Goal: Information Seeking & Learning: Find specific fact

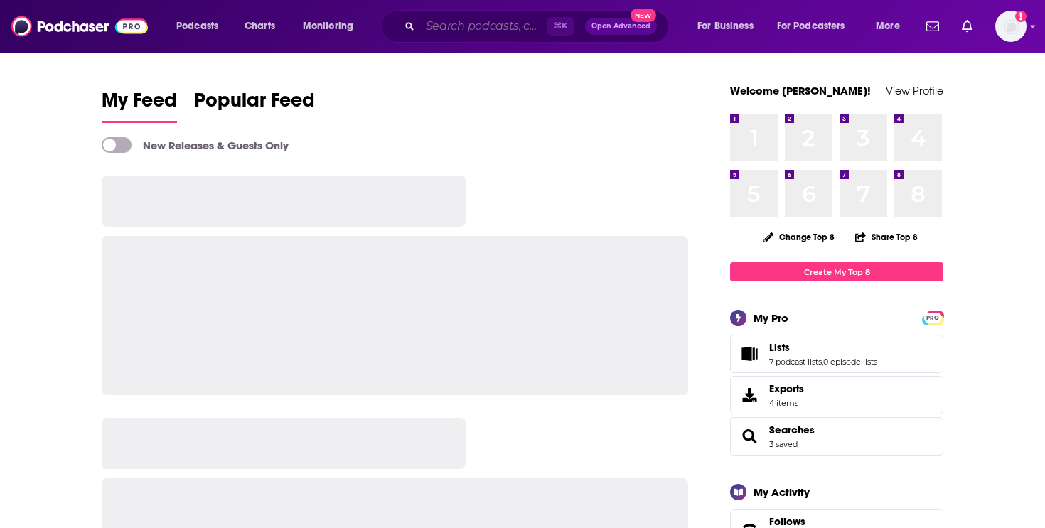
click at [473, 23] on input "Search podcasts, credits, & more..." at bounding box center [483, 26] width 127 height 23
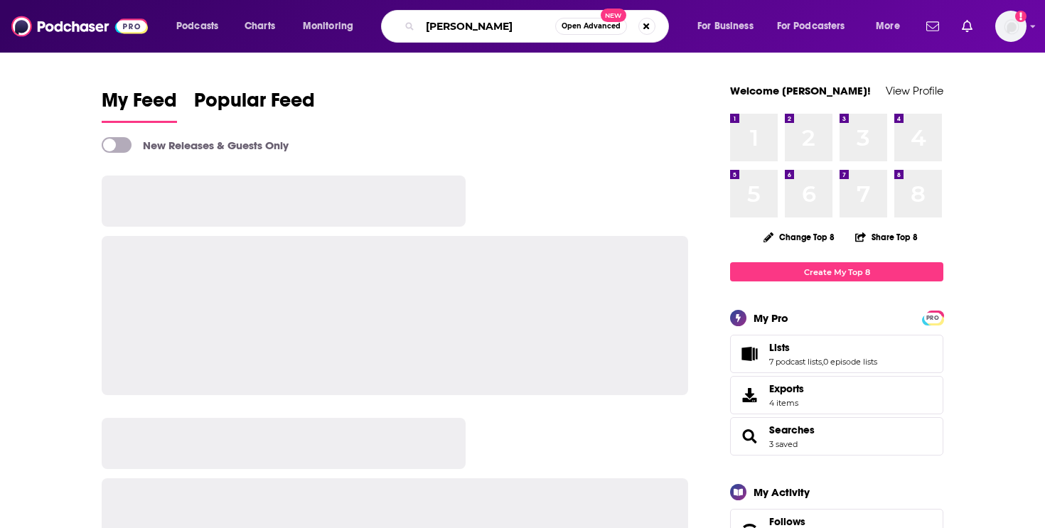
type input "[PERSON_NAME]"
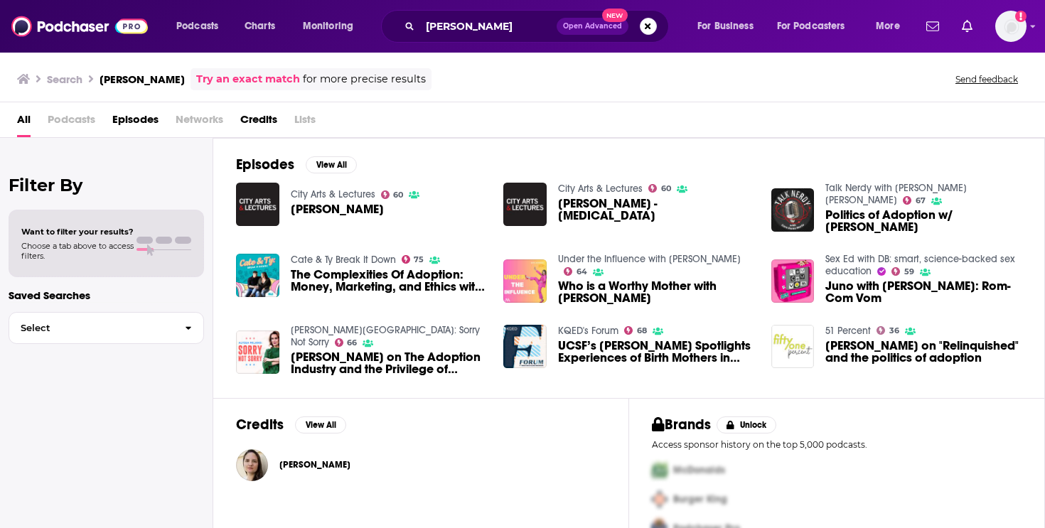
click at [302, 468] on span "[PERSON_NAME]" at bounding box center [314, 464] width 71 height 11
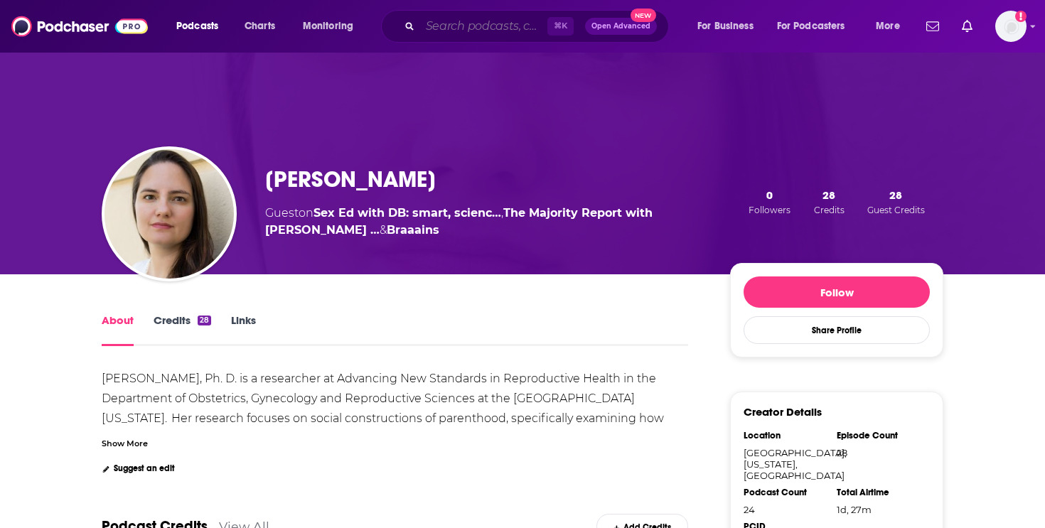
click at [460, 23] on input "Search podcasts, credits, & more..." at bounding box center [483, 26] width 127 height 23
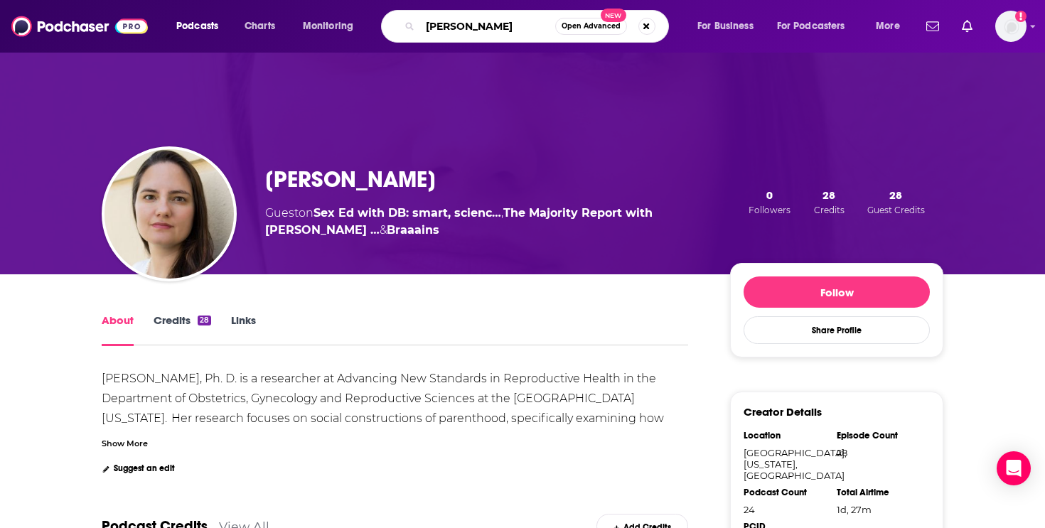
type input "[PERSON_NAME]"
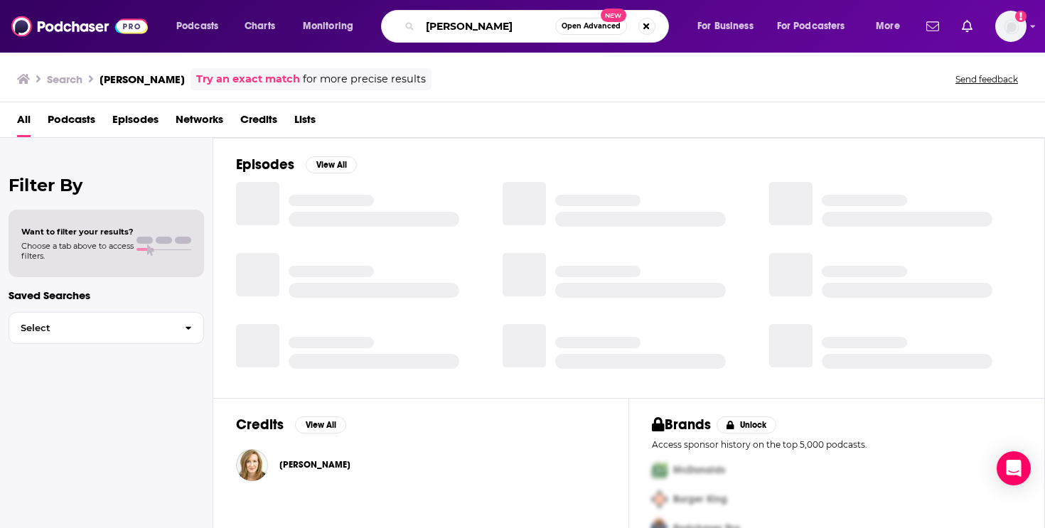
drag, startPoint x: 503, startPoint y: 26, endPoint x: 370, endPoint y: 26, distance: 133.6
click at [370, 26] on div "Podcasts Charts Monitoring [PERSON_NAME] Open Advanced New For Business For Pod…" at bounding box center [539, 26] width 747 height 33
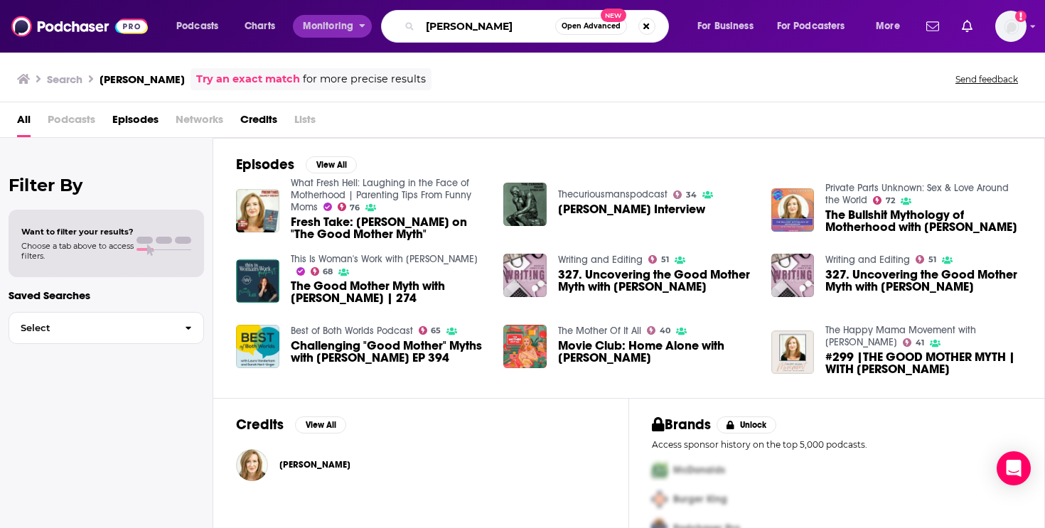
type input "[PERSON_NAME]"
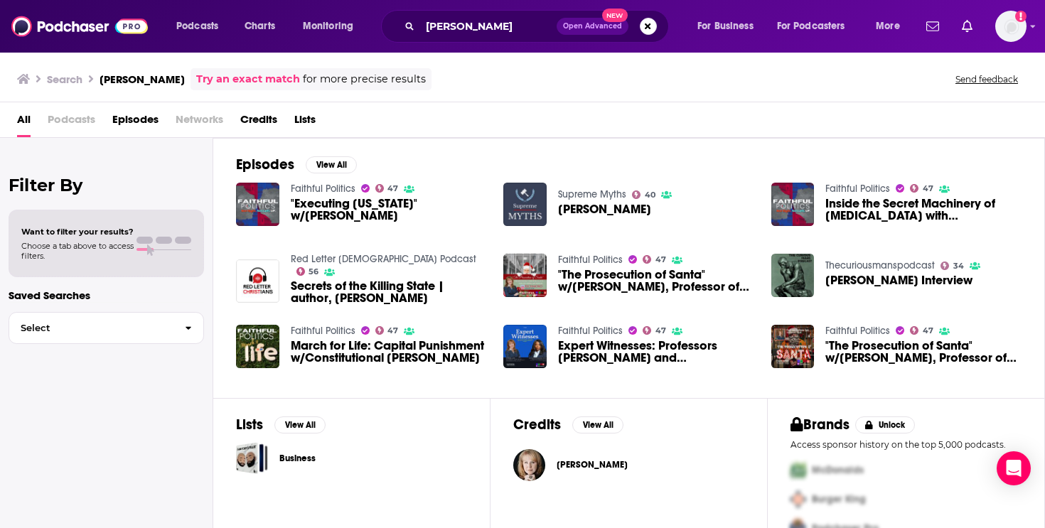
click at [603, 461] on span "[PERSON_NAME]" at bounding box center [591, 464] width 71 height 11
